Goal: Find contact information: Find contact information

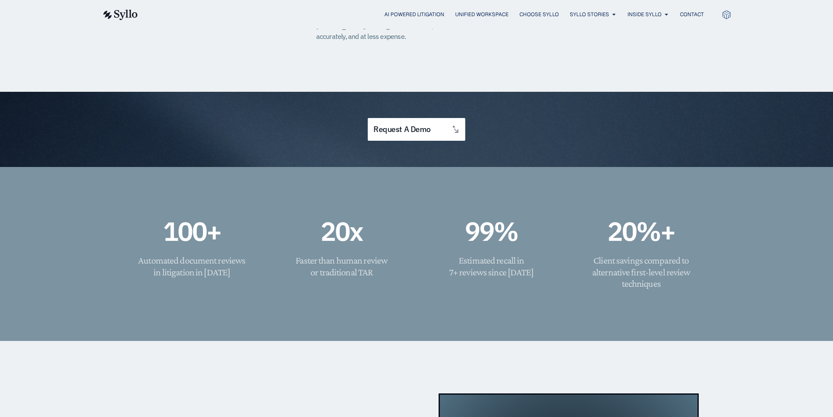
scroll to position [481, 0]
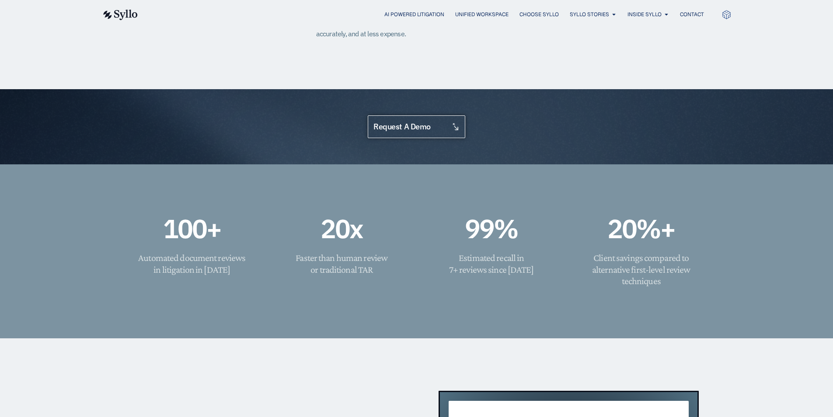
click at [402, 115] on link "request a demo" at bounding box center [416, 126] width 97 height 23
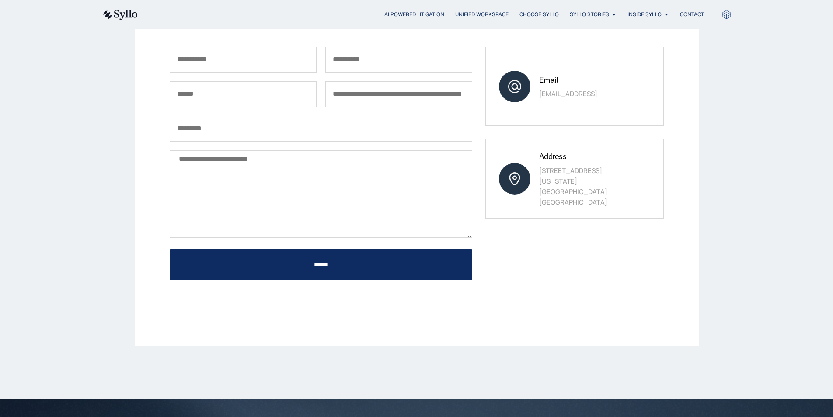
scroll to position [175, 0]
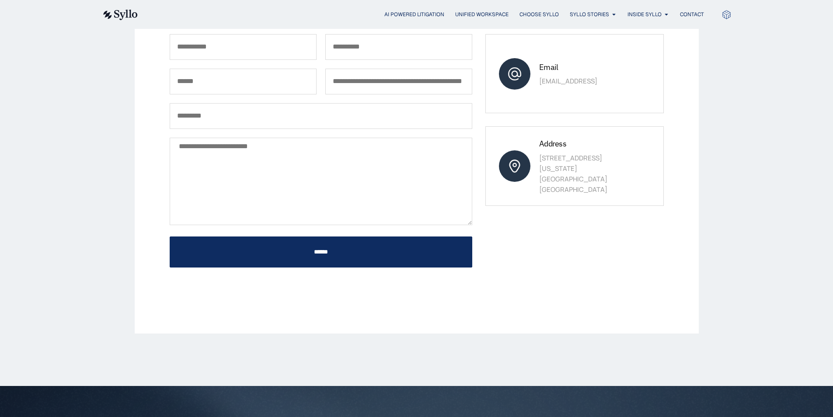
click at [767, 112] on div "Request a Demo Syllo is delivering value across the legal industry —from AmLaw …" at bounding box center [416, 129] width 833 height 514
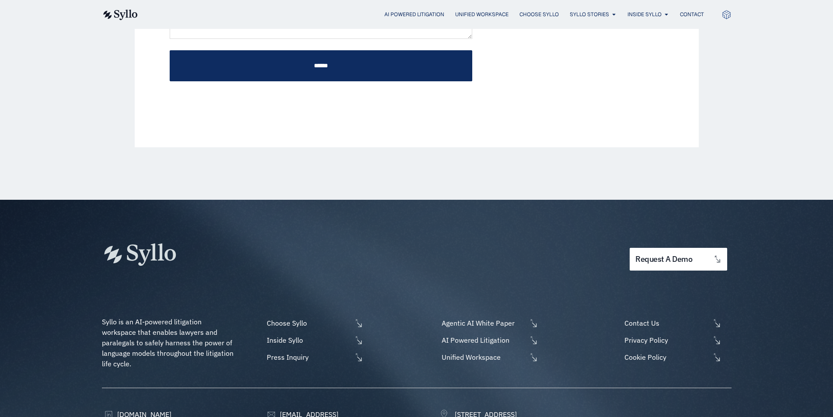
scroll to position [393, 0]
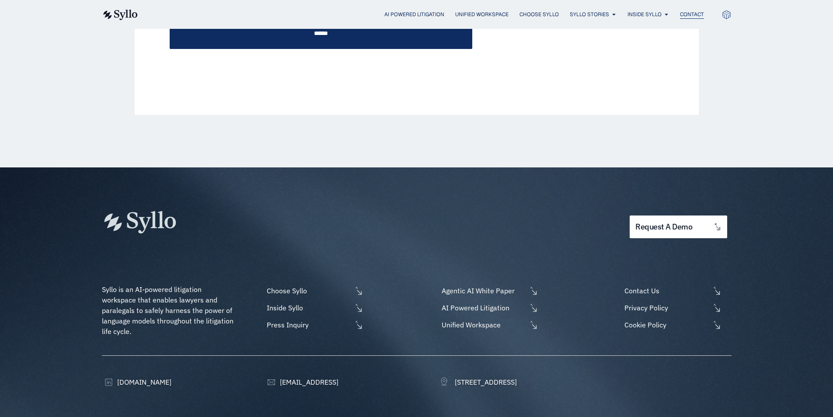
click at [682, 13] on span "Contact" at bounding box center [692, 14] width 24 height 8
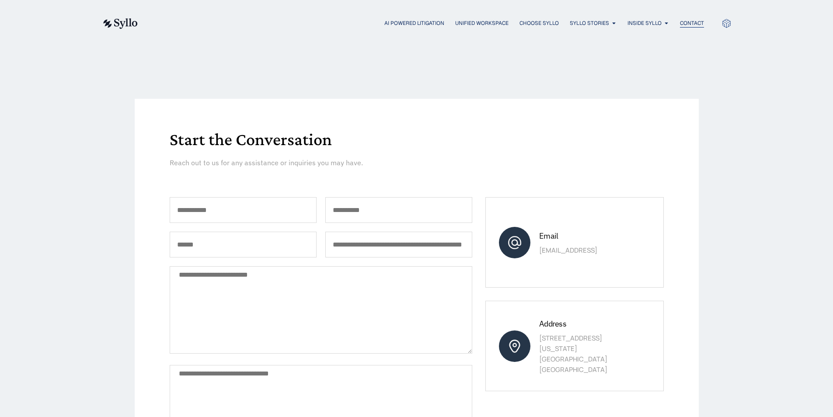
click at [699, 23] on span "Contact" at bounding box center [692, 23] width 24 height 8
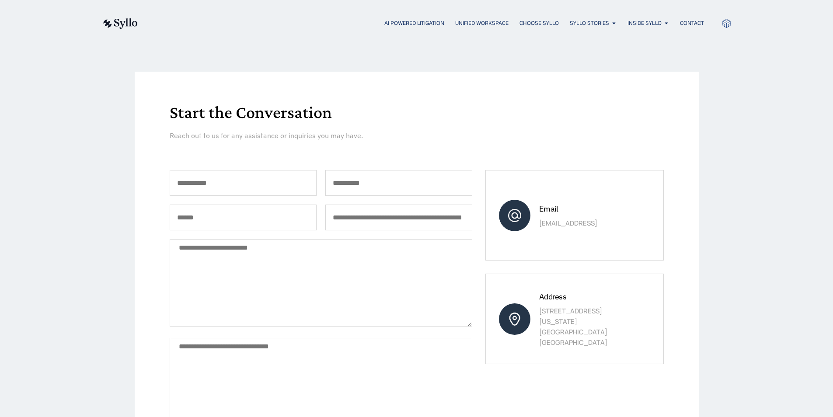
scroll to position [175, 0]
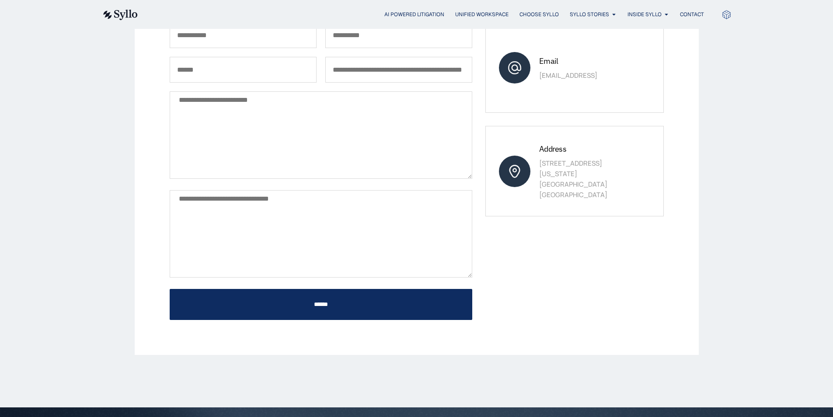
drag, startPoint x: 728, startPoint y: 343, endPoint x: 698, endPoint y: 330, distance: 32.7
click at [739, 41] on div "Start the Conversation Reach out to us for any assistance or inquiries you may …" at bounding box center [416, 140] width 833 height 536
